Goal: Complete application form

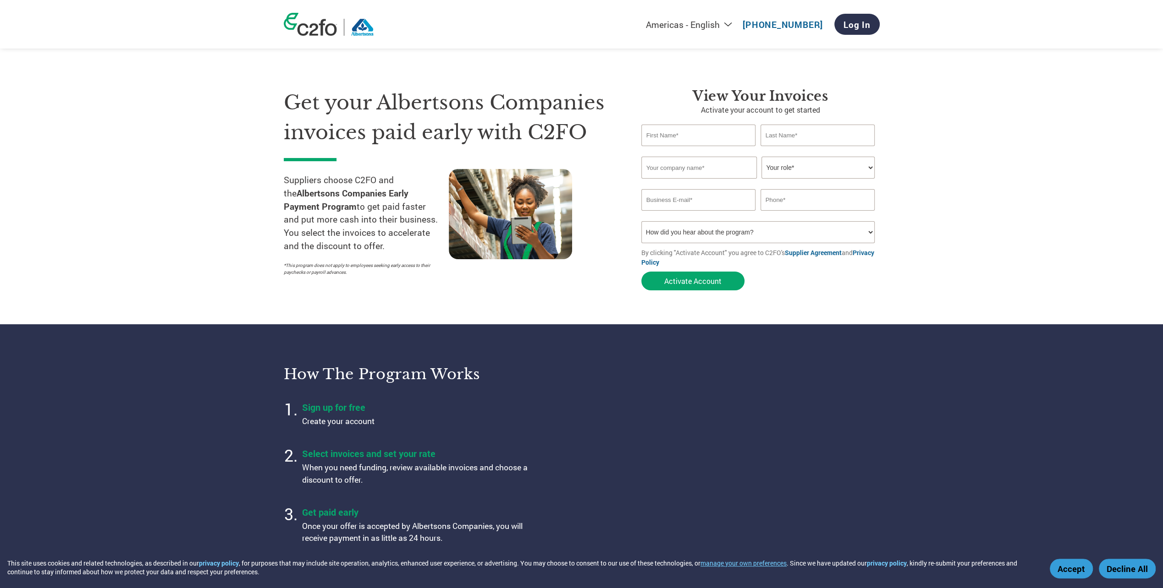
click at [676, 137] on input "text" at bounding box center [698, 136] width 115 height 22
type input "Geodi"
type input "[PERSON_NAME]"
type input "CAA5478"
type input "[EMAIL_ADDRESS][PERSON_NAME][DOMAIN_NAME]"
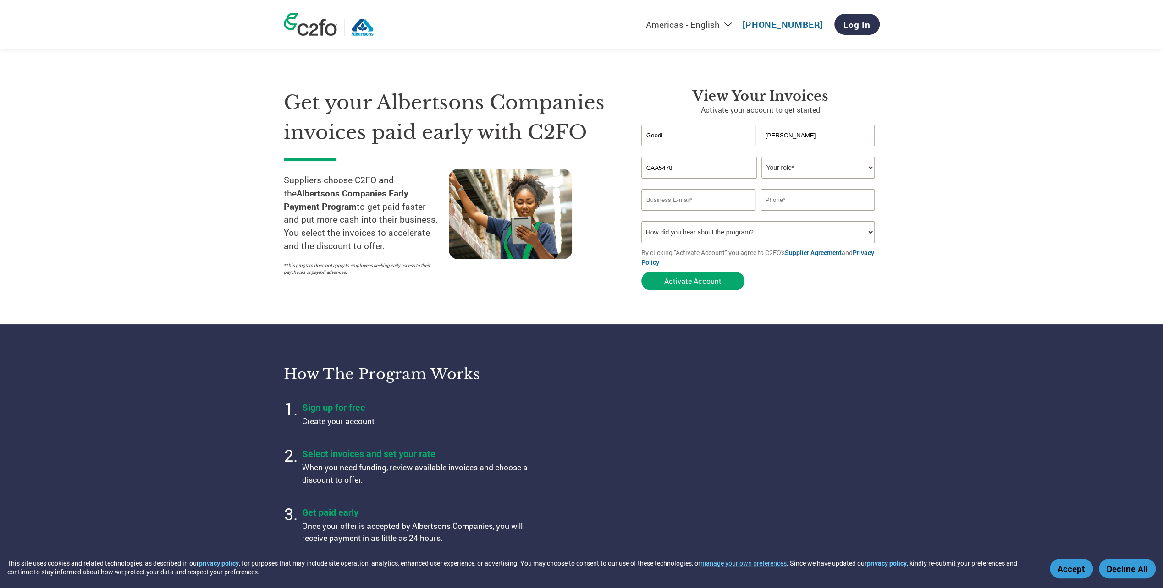
type input "7742581627"
click at [971, 231] on section "Get your Albertsons Companies invoices paid early with C2FO Suppliers choose C2…" at bounding box center [581, 181] width 1163 height 288
drag, startPoint x: 686, startPoint y: 172, endPoint x: 621, endPoint y: 170, distance: 64.2
click at [621, 170] on div "Get your Albertsons Companies invoices paid early with C2FO Suppliers choose C2…" at bounding box center [582, 173] width 596 height 244
type input "[MEDICAL_DATA] Fsc LLC"
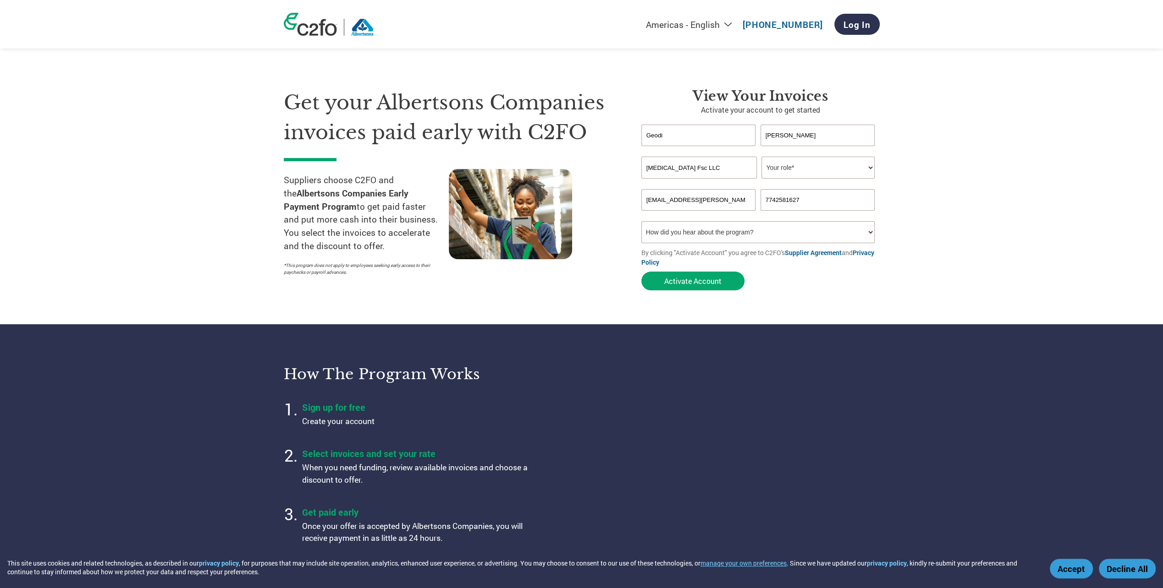
click at [804, 168] on select "Your role* CFO Controller Credit Manager Finance Director Treasurer CEO Preside…" at bounding box center [817, 168] width 113 height 22
select select "CONTROLLER"
click at [761, 157] on select "Your role* CFO Controller Credit Manager Finance Director Treasurer CEO Preside…" at bounding box center [817, 168] width 113 height 22
click at [699, 283] on button "Activate Account" at bounding box center [692, 281] width 103 height 19
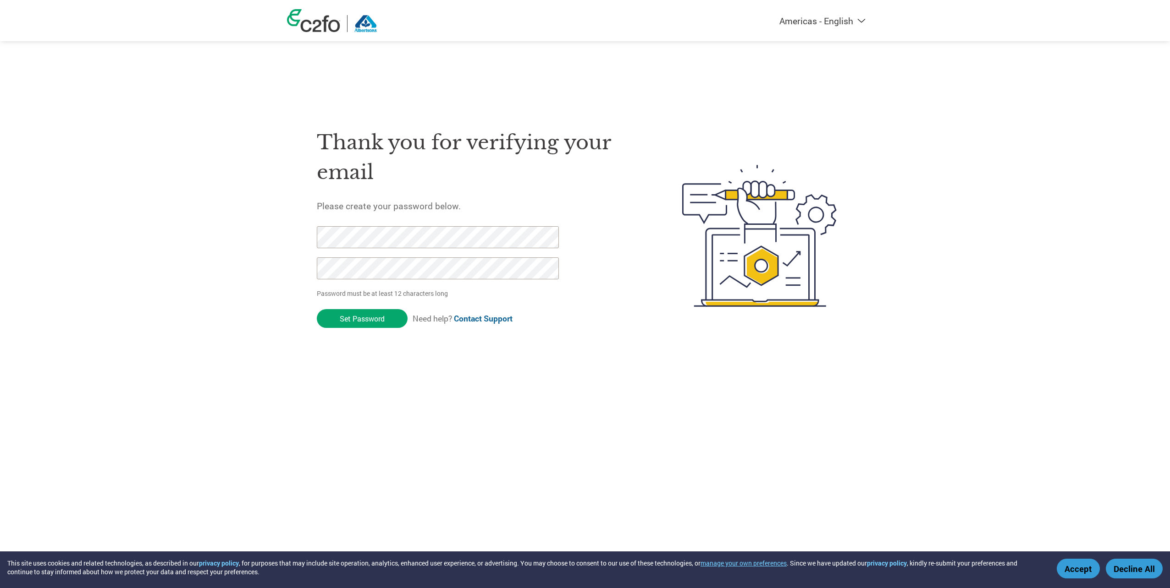
click at [175, 389] on div "Americas - English Américas - Español Américas - Português Amériques - Français…" at bounding box center [585, 199] width 1170 height 399
click at [565, 313] on form "Password must be at least 12 characters long Set Password Need help? Contact Su…" at bounding box center [446, 279] width 258 height 107
click at [343, 320] on input "Set Password" at bounding box center [362, 318] width 91 height 19
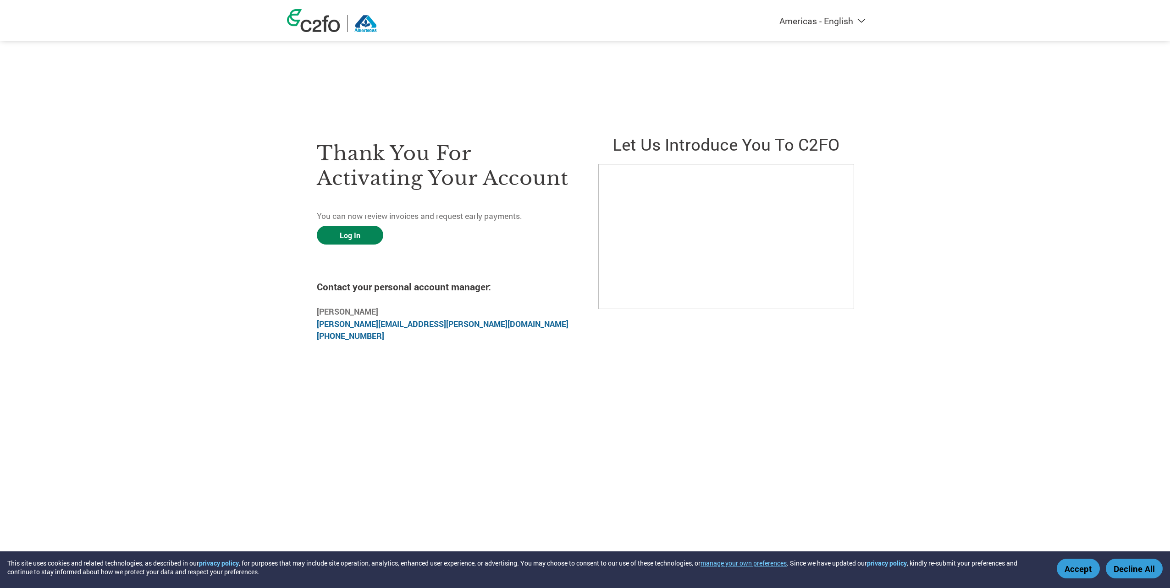
click at [351, 230] on link "Log In" at bounding box center [350, 235] width 66 height 19
